Goal: Information Seeking & Learning: Learn about a topic

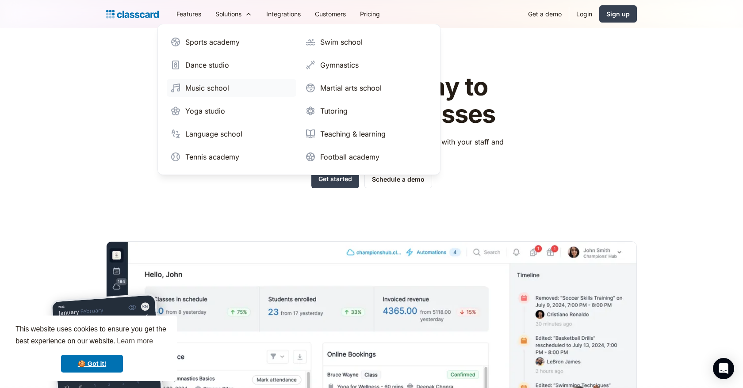
click at [231, 82] on link "Music school" at bounding box center [232, 88] width 130 height 18
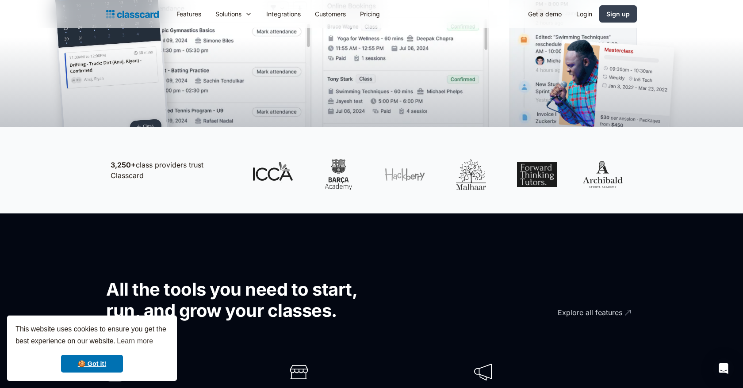
scroll to position [361, 0]
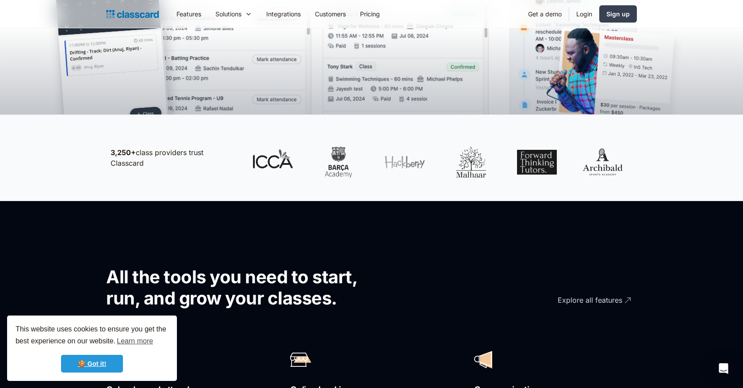
click at [85, 369] on link "🍪 Got it!" at bounding box center [92, 364] width 62 height 18
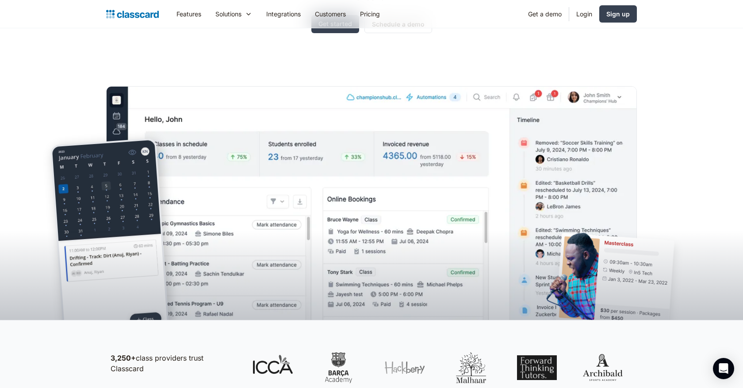
scroll to position [0, 0]
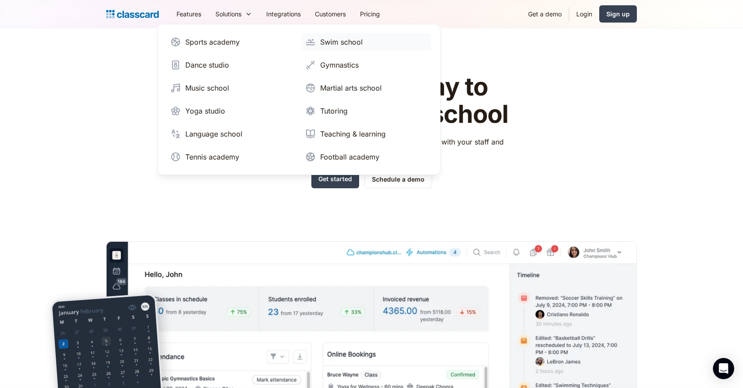
click at [348, 46] on div "Swim school" at bounding box center [341, 42] width 42 height 11
